Goal: Task Accomplishment & Management: Manage account settings

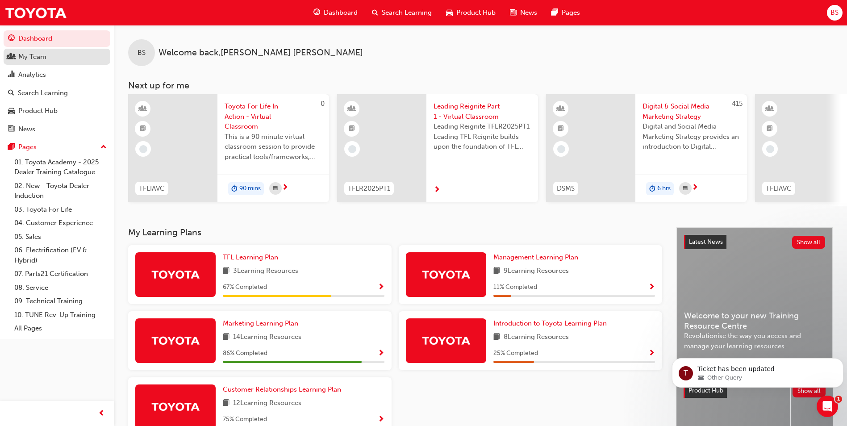
click at [33, 59] on div "My Team" at bounding box center [32, 57] width 28 height 10
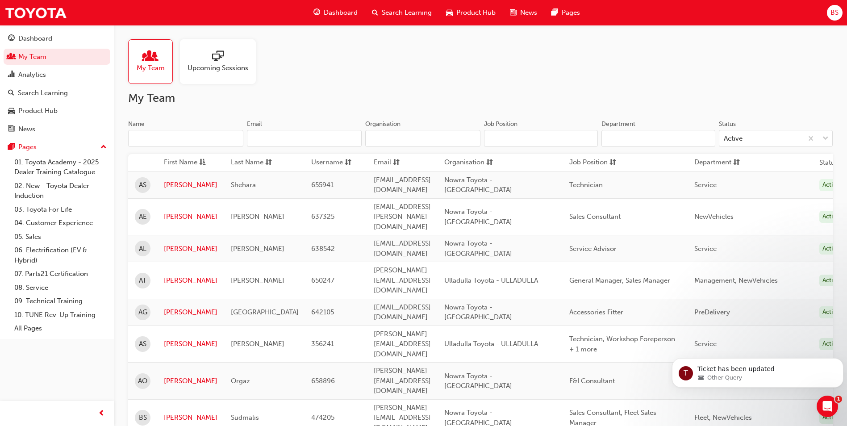
click at [222, 59] on span "sessionType_ONLINE_URL-icon" at bounding box center [218, 56] width 12 height 13
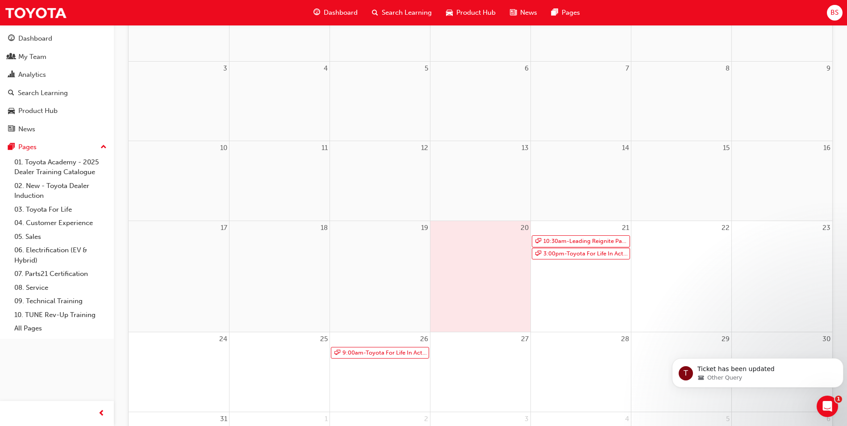
scroll to position [179, 0]
click at [390, 349] on link "9:00am - Toyota For Life In Action - Virtual Classroom" at bounding box center [380, 351] width 98 height 12
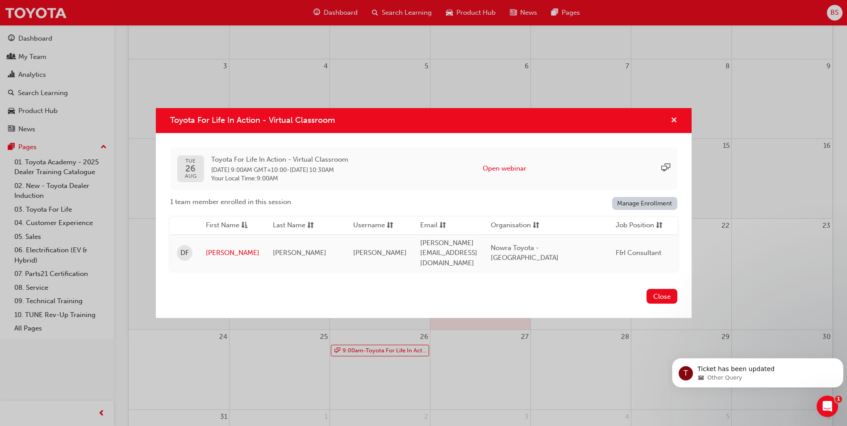
click at [674, 123] on span "cross-icon" at bounding box center [674, 121] width 7 height 8
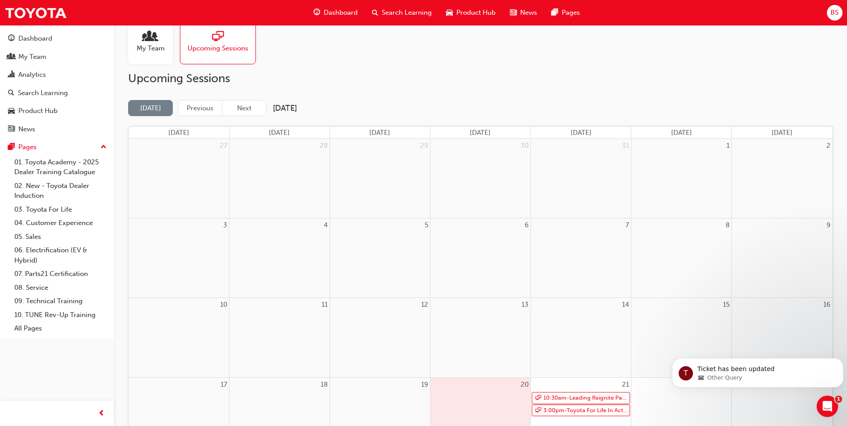
scroll to position [0, 0]
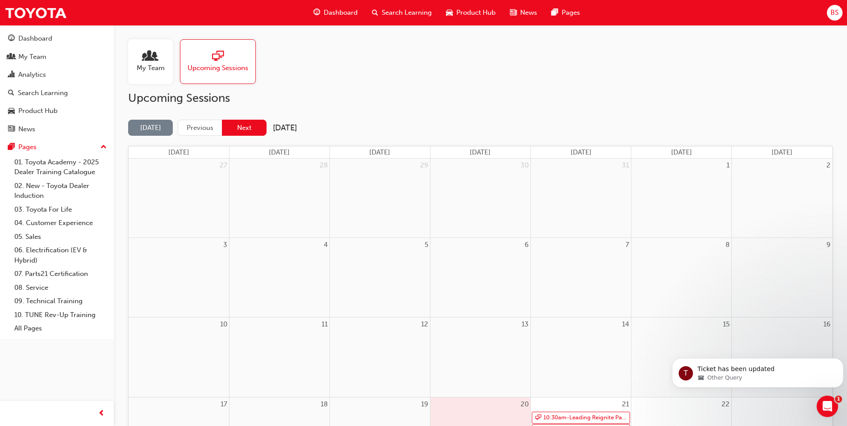
click at [260, 125] on button "Next" at bounding box center [244, 128] width 45 height 17
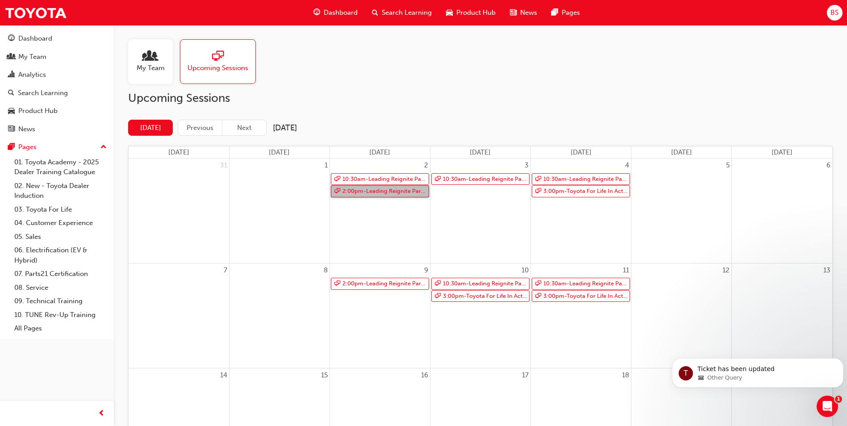
click at [400, 192] on link "2:00pm - Leading Reignite Part 2 - Virtual Classroom" at bounding box center [380, 191] width 98 height 12
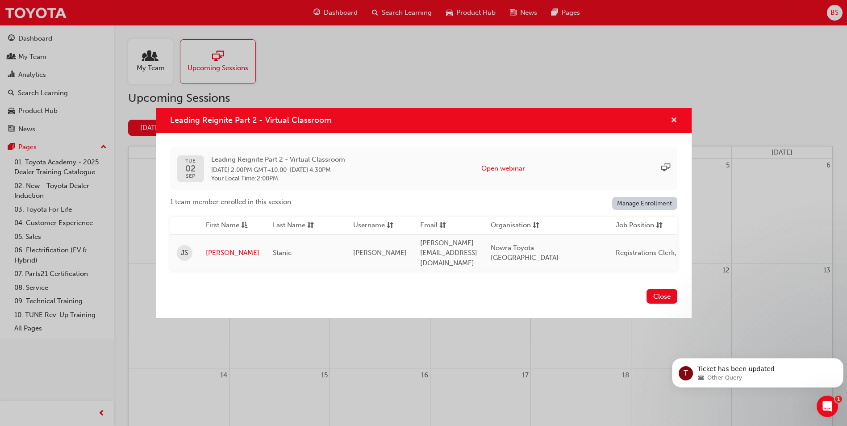
click at [673, 123] on span "cross-icon" at bounding box center [674, 121] width 7 height 8
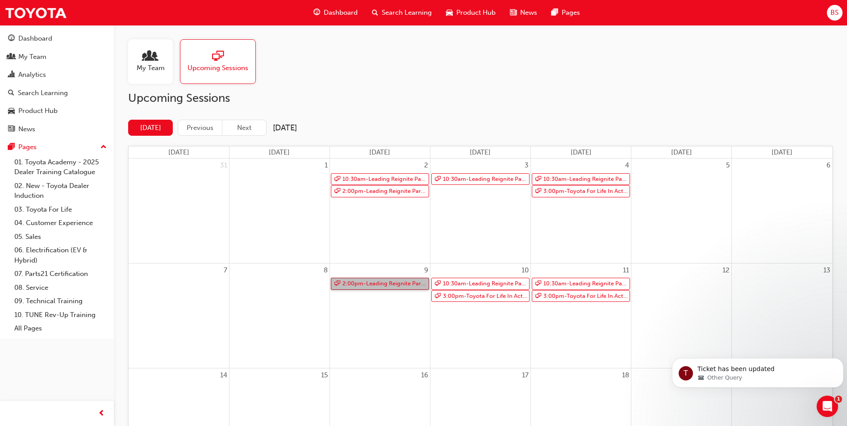
click at [390, 285] on link "2:00pm - Leading Reignite Part 2 - Virtual Classroom" at bounding box center [380, 284] width 98 height 12
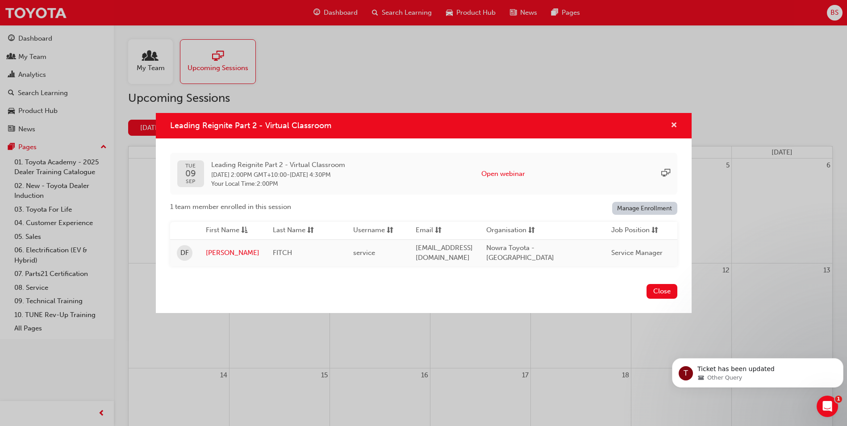
click at [673, 124] on span "cross-icon" at bounding box center [674, 126] width 7 height 8
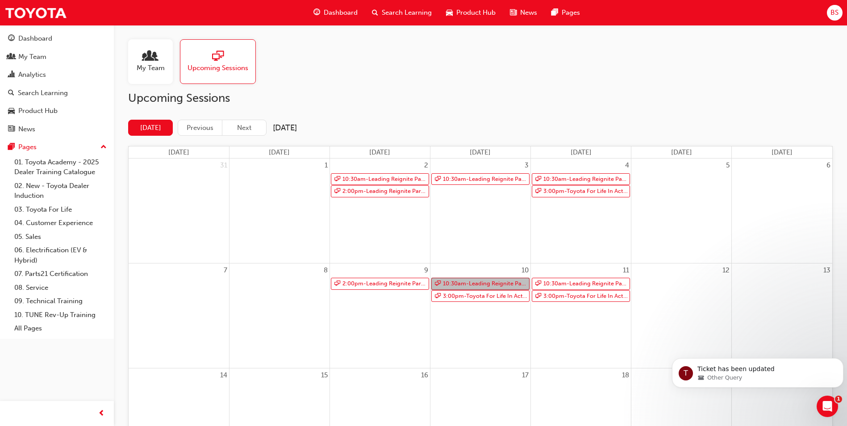
click at [515, 282] on link "10:30am - Leading Reignite Part 2 - Virtual Classroom" at bounding box center [480, 284] width 98 height 12
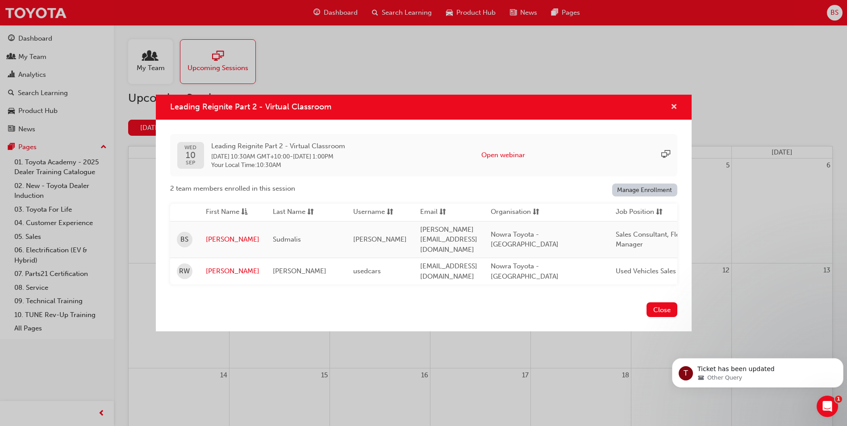
click at [673, 112] on span "cross-icon" at bounding box center [674, 108] width 7 height 8
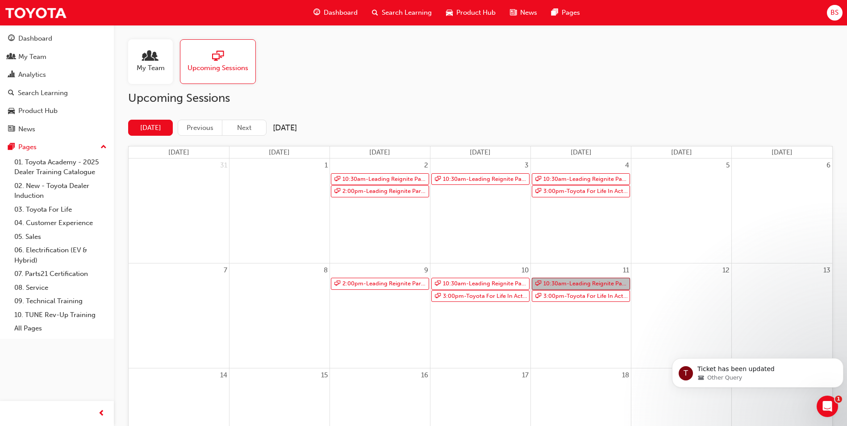
click at [593, 284] on link "10:30am - Leading Reignite Part 2 - Virtual Classroom" at bounding box center [581, 284] width 98 height 12
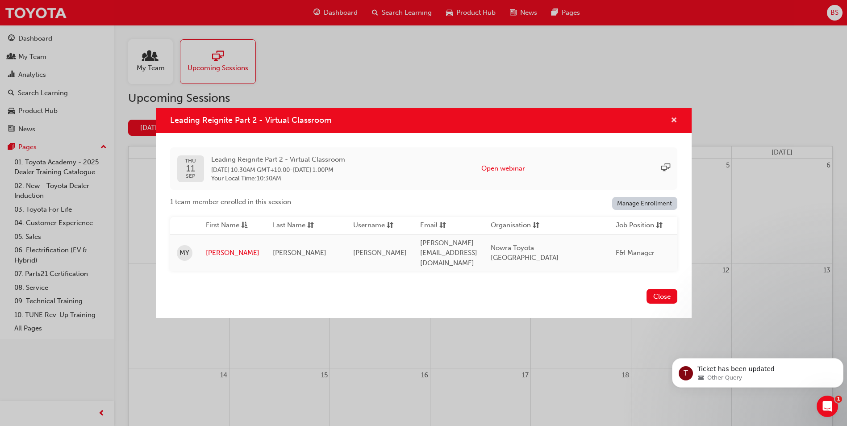
click at [672, 124] on span "cross-icon" at bounding box center [674, 121] width 7 height 8
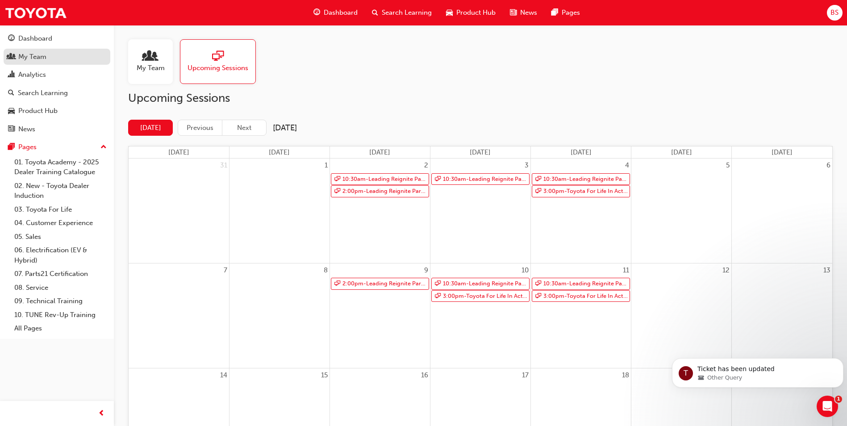
click at [32, 55] on div "My Team" at bounding box center [32, 57] width 28 height 10
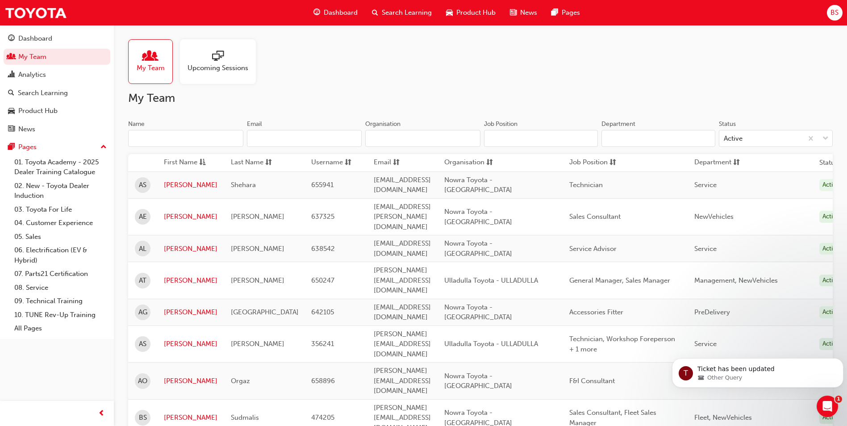
click at [212, 58] on span "sessionType_ONLINE_URL-icon" at bounding box center [218, 56] width 12 height 13
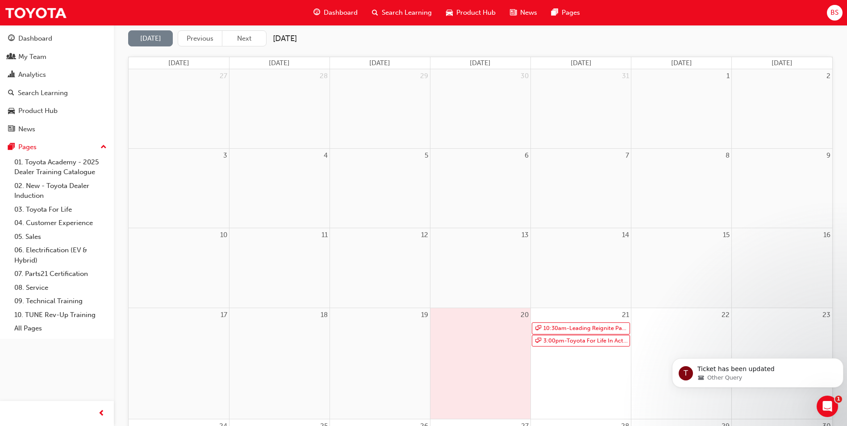
scroll to position [134, 0]
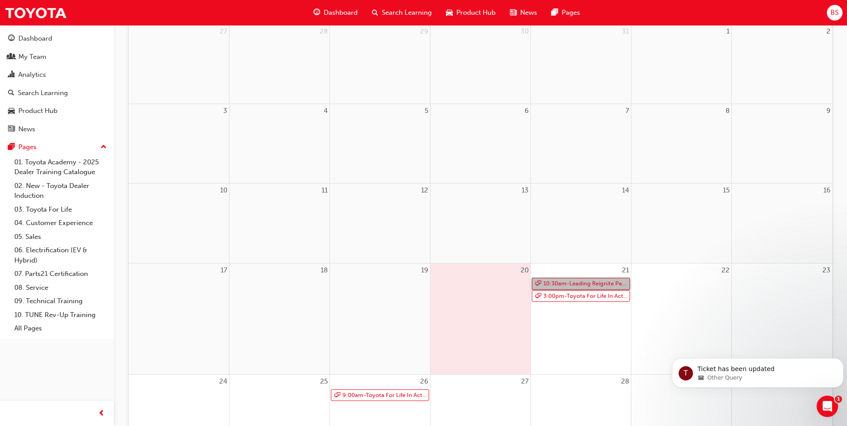
click at [589, 284] on link "10:30am - Leading Reignite Part 2 - Virtual Classroom" at bounding box center [581, 284] width 98 height 12
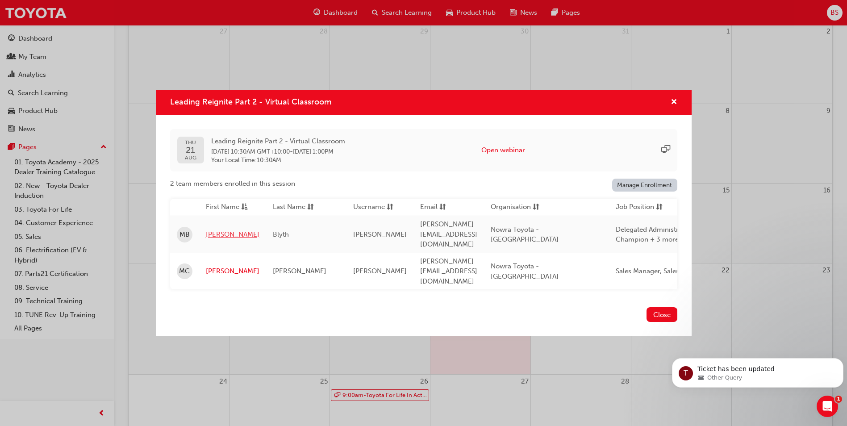
click at [213, 237] on link "[PERSON_NAME]" at bounding box center [233, 235] width 54 height 10
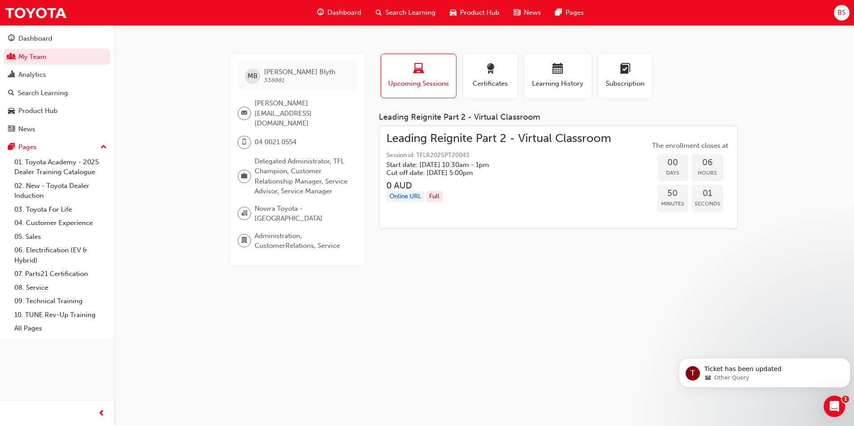
click at [408, 79] on span "Upcoming Sessions" at bounding box center [419, 84] width 62 height 10
click at [32, 54] on link "My Team" at bounding box center [57, 57] width 107 height 17
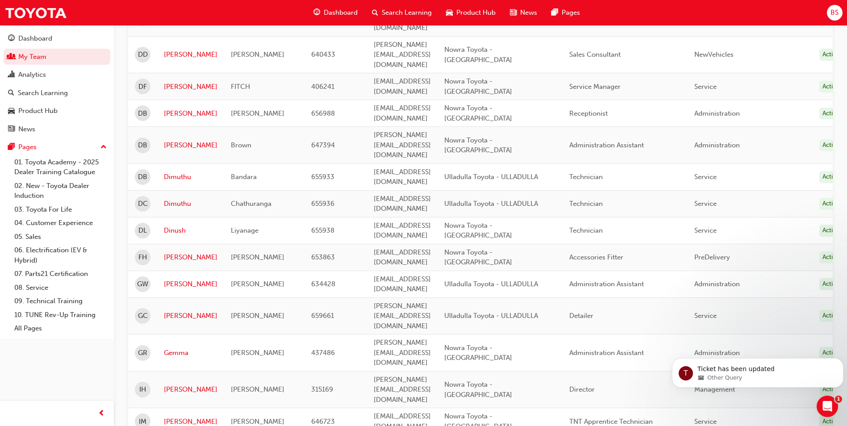
scroll to position [1018, 0]
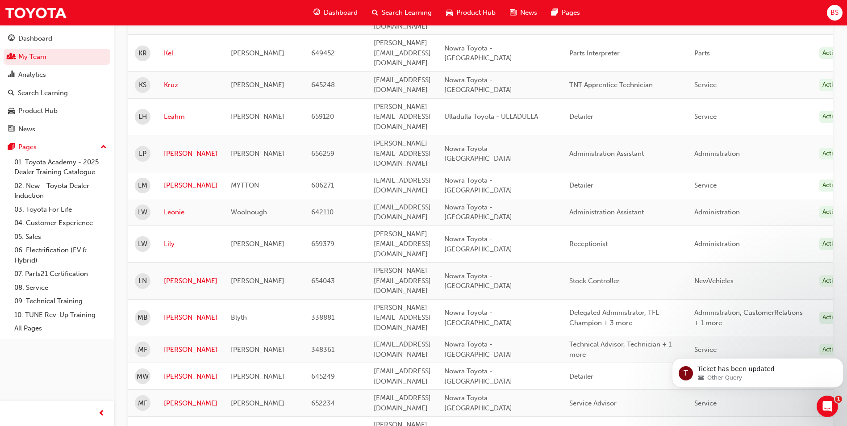
scroll to position [218, 0]
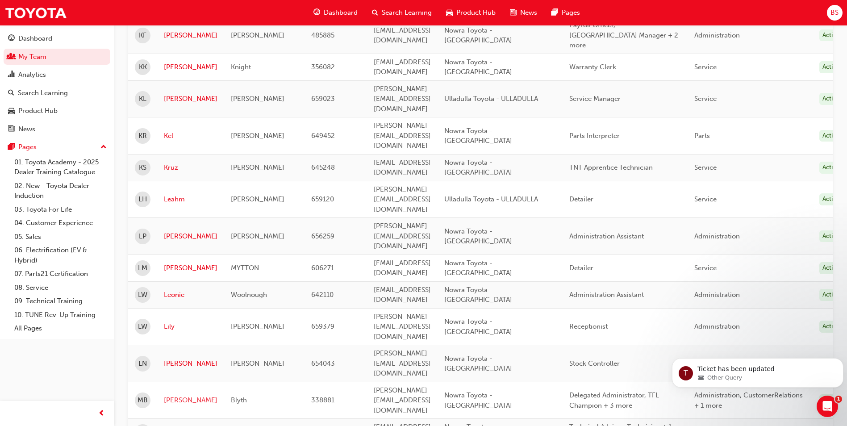
click at [172, 395] on link "[PERSON_NAME]" at bounding box center [191, 400] width 54 height 10
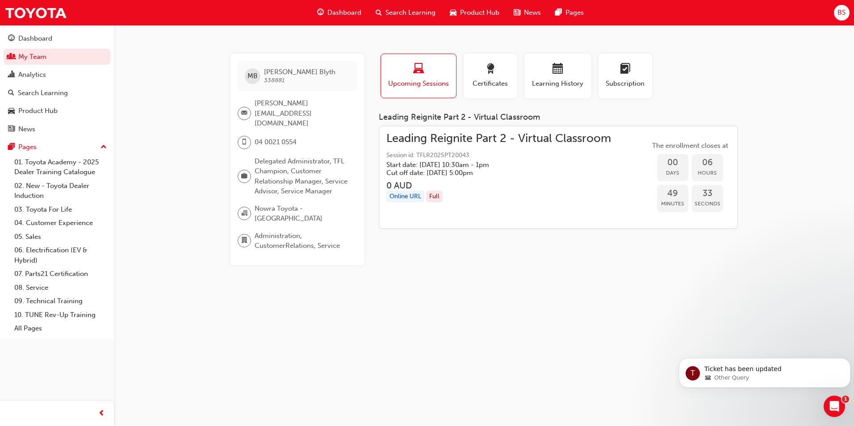
click at [458, 139] on span "Leading Reignite Part 2 - Virtual Classroom" at bounding box center [498, 139] width 225 height 10
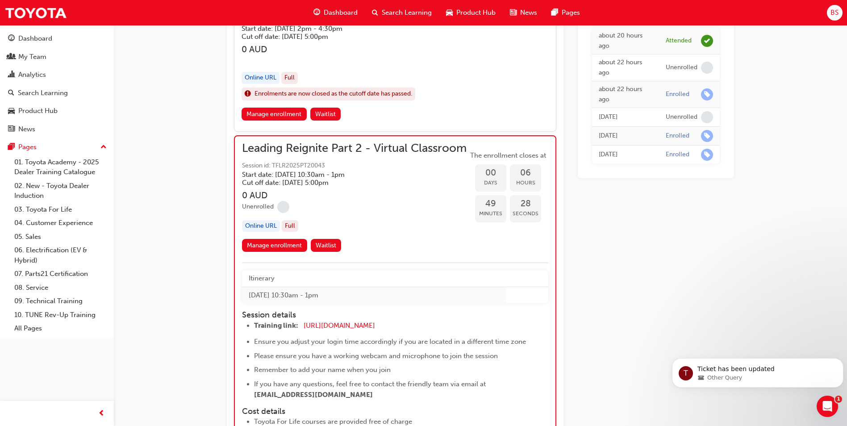
scroll to position [828, 0]
click at [272, 251] on link "Manage enrollment" at bounding box center [274, 244] width 65 height 13
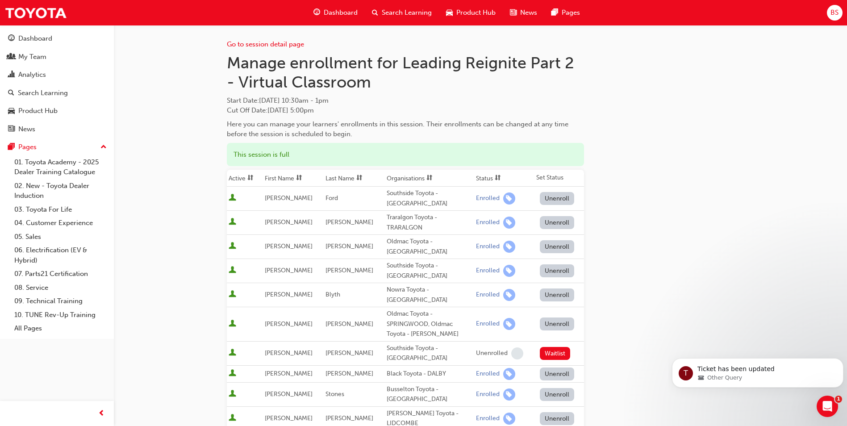
click at [549, 296] on button "Unenroll" at bounding box center [557, 294] width 35 height 13
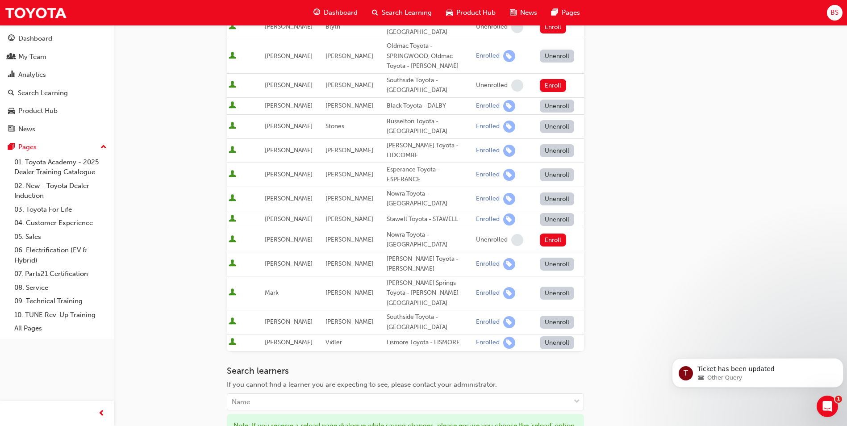
scroll to position [402, 0]
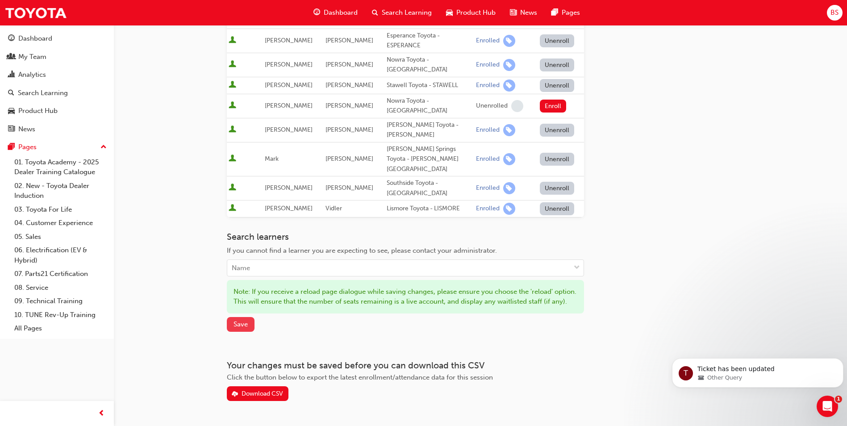
click at [238, 320] on button "Save" at bounding box center [241, 324] width 28 height 15
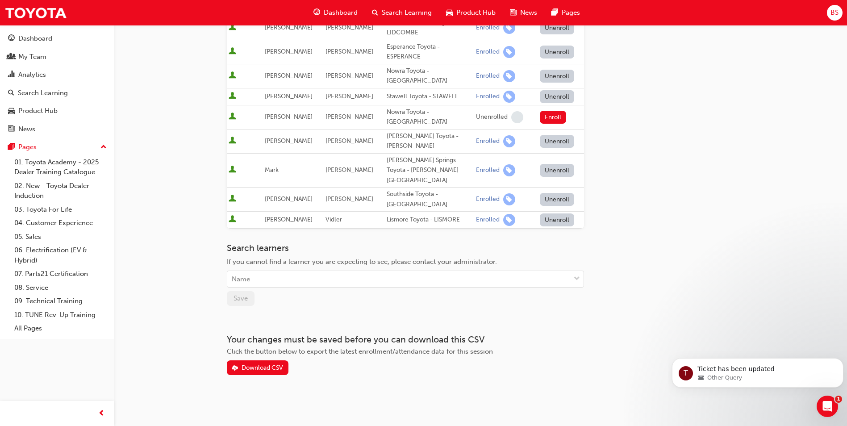
scroll to position [380, 0]
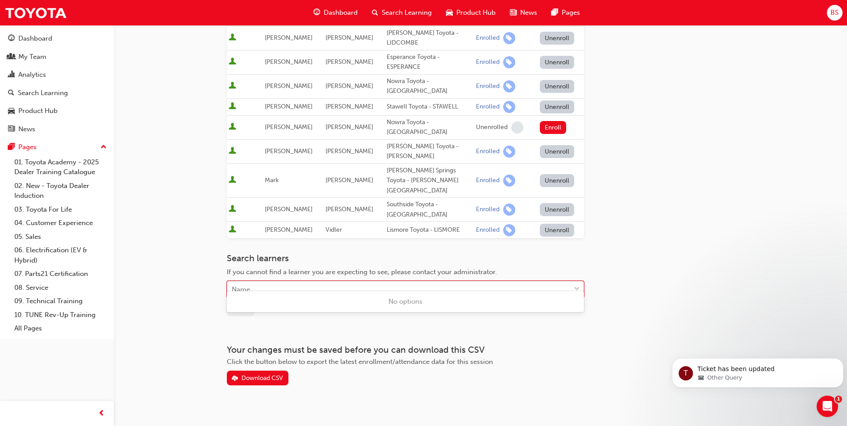
click at [255, 282] on div "Name" at bounding box center [398, 290] width 343 height 16
type input "STANIC"
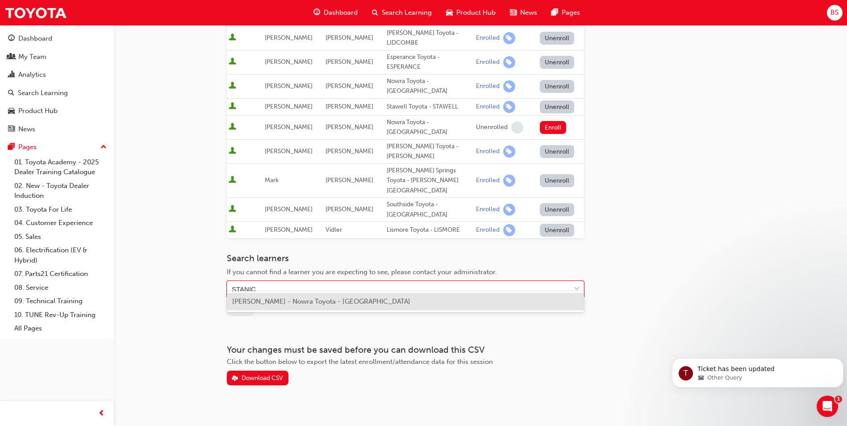
click at [274, 302] on span "[PERSON_NAME] - Nowra Toyota - [GEOGRAPHIC_DATA]" at bounding box center [321, 301] width 178 height 8
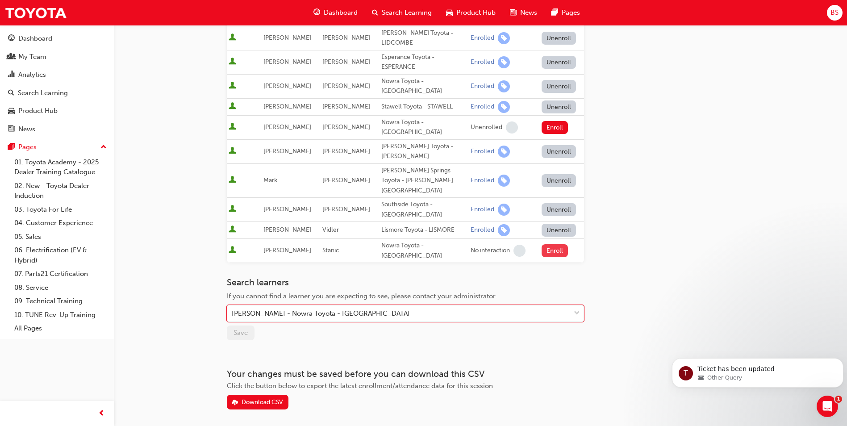
click at [552, 244] on button "Enroll" at bounding box center [555, 250] width 27 height 13
